Goal: Task Accomplishment & Management: Complete application form

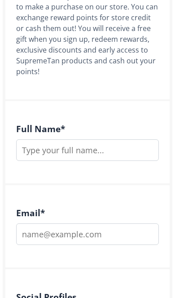
click at [139, 150] on input "text" at bounding box center [87, 150] width 143 height 22
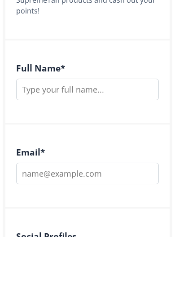
type input "[PERSON_NAME]"
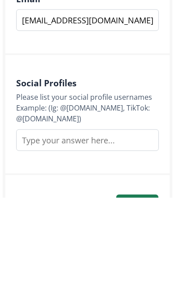
type input "[EMAIL_ADDRESS][DOMAIN_NAME]"
click at [145, 230] on input "text" at bounding box center [87, 241] width 143 height 22
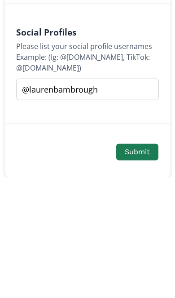
type input "@laurenbambrough"
click at [151, 264] on button "Submit" at bounding box center [137, 272] width 42 height 17
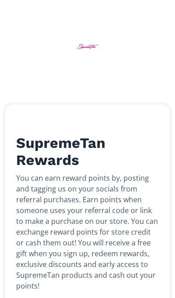
scroll to position [9, 0]
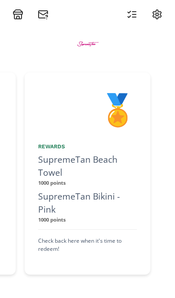
click at [18, 19] on icon at bounding box center [17, 16] width 7 height 4
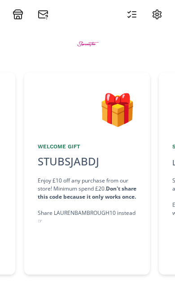
scroll to position [0, 135]
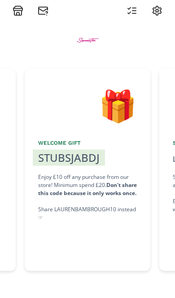
click at [87, 181] on strong "Don't share this code because it only works once." at bounding box center [87, 189] width 99 height 16
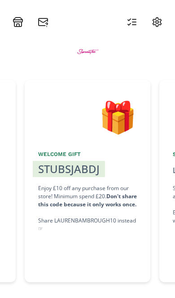
click at [90, 150] on div "STUBSJABDJ copied" at bounding box center [69, 158] width 72 height 16
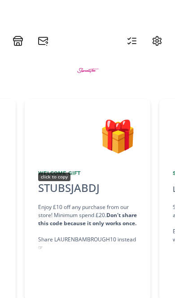
scroll to position [0, 0]
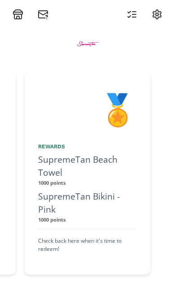
click at [21, 18] on icon at bounding box center [18, 14] width 11 height 11
